Goal: Navigation & Orientation: Find specific page/section

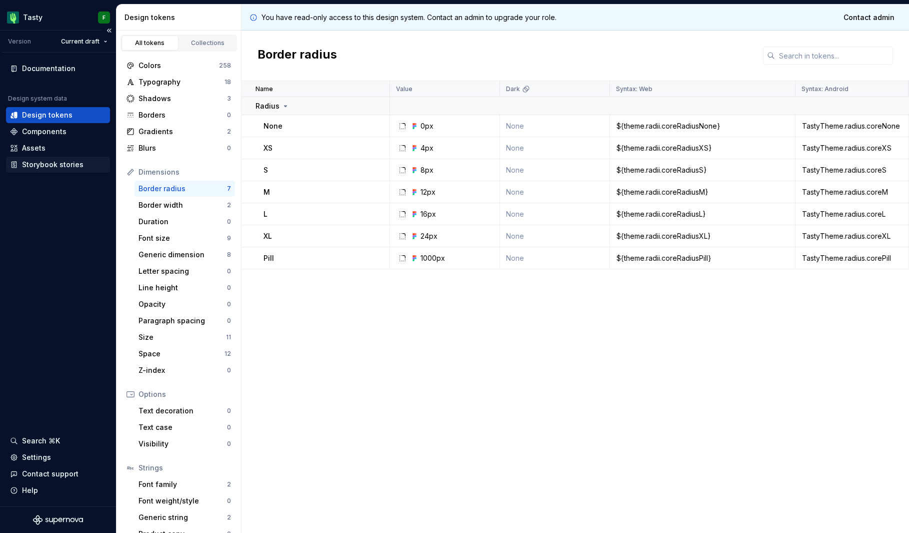
click at [73, 164] on div "Storybook stories" at bounding box center [53, 165] width 62 height 10
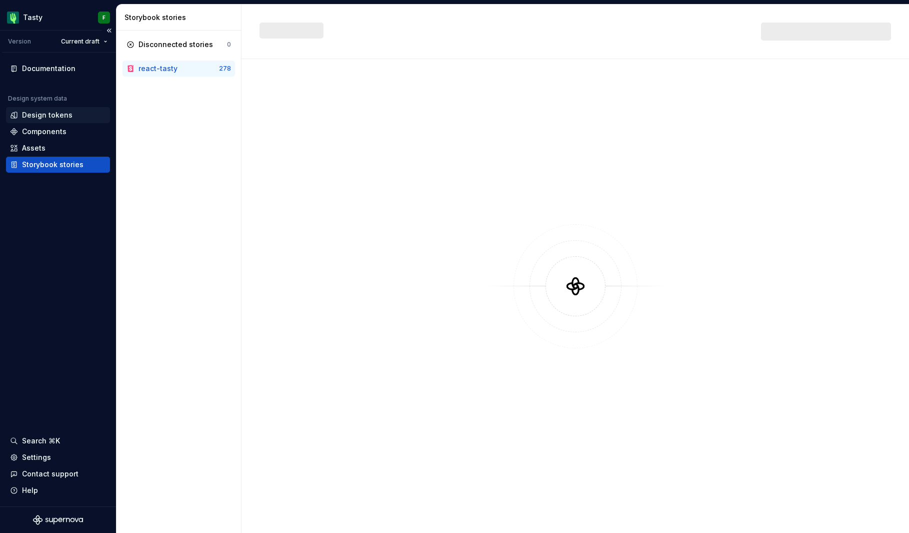
click at [60, 118] on div "Design tokens" at bounding box center [47, 115] width 51 height 10
